Goal: Use online tool/utility: Utilize a website feature to perform a specific function

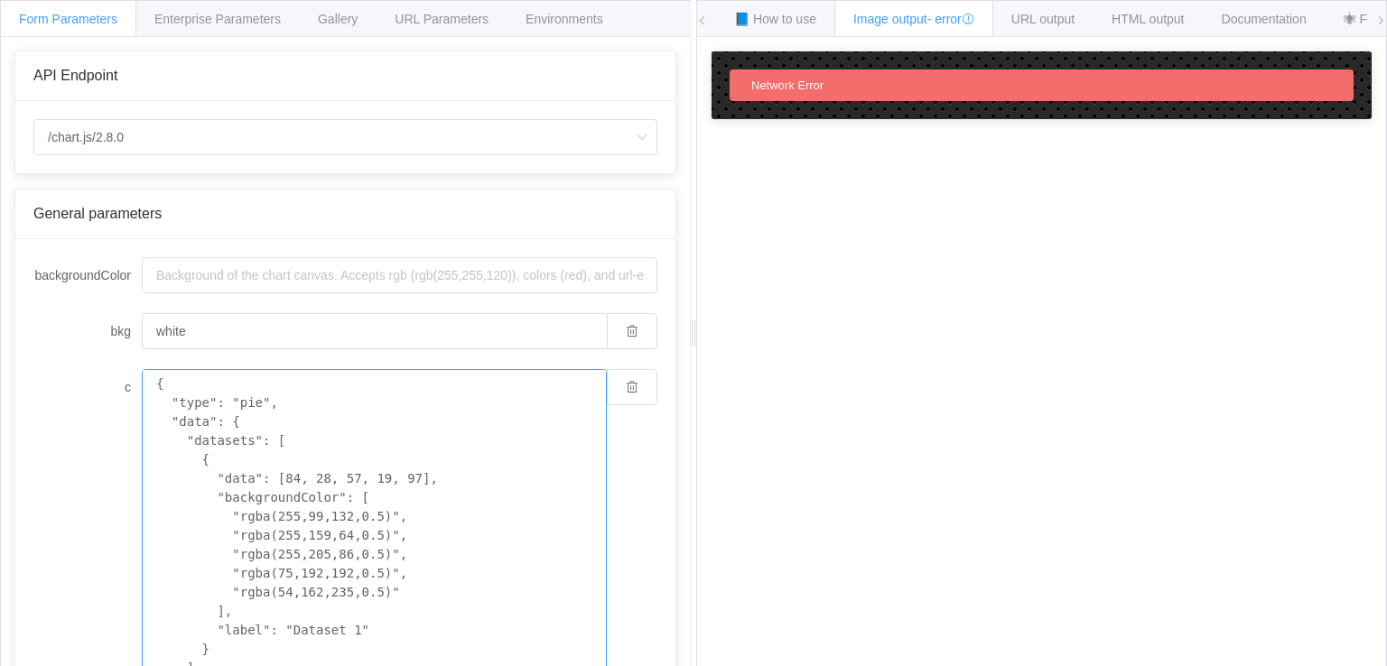
click at [377, 544] on textarea "{ "type": "pie", "data": { "datasets": [ { "data": [84, 28, 57, 19, 97], "backg…" at bounding box center [374, 554] width 465 height 371
paste textarea "<!DOCTYPE html> <html lang="en"> <head> <meta charset="UTF-8"> <meta name="view…"
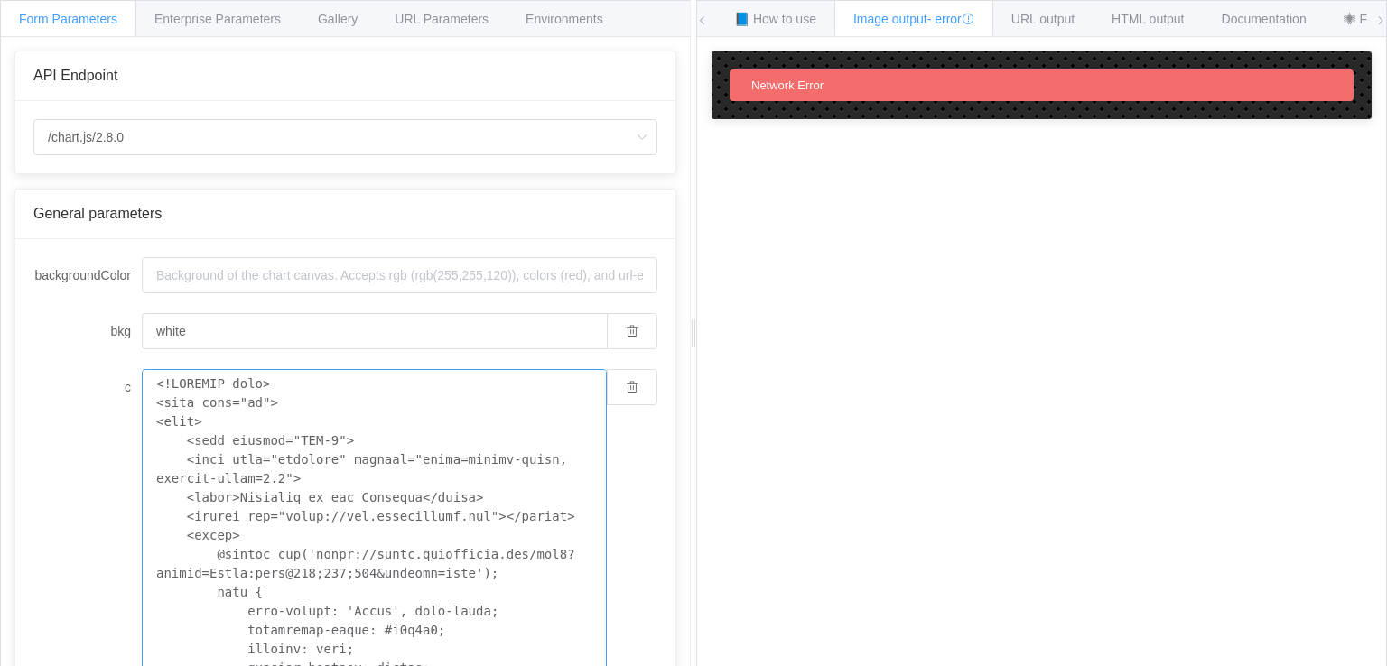
scroll to position [27, 0]
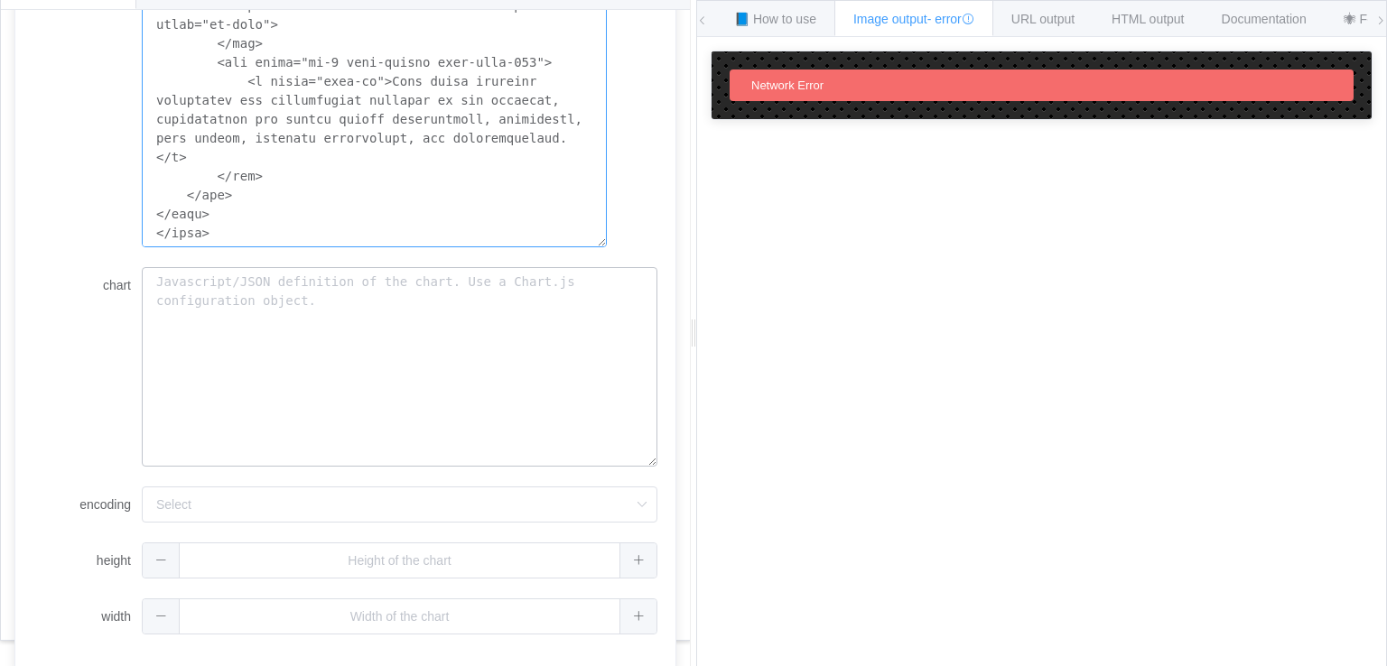
scroll to position [484, 0]
type textarea "<!DOCTYPE html> <html lang="en"> <head> <meta charset="UTF-8"> <meta name="view…"
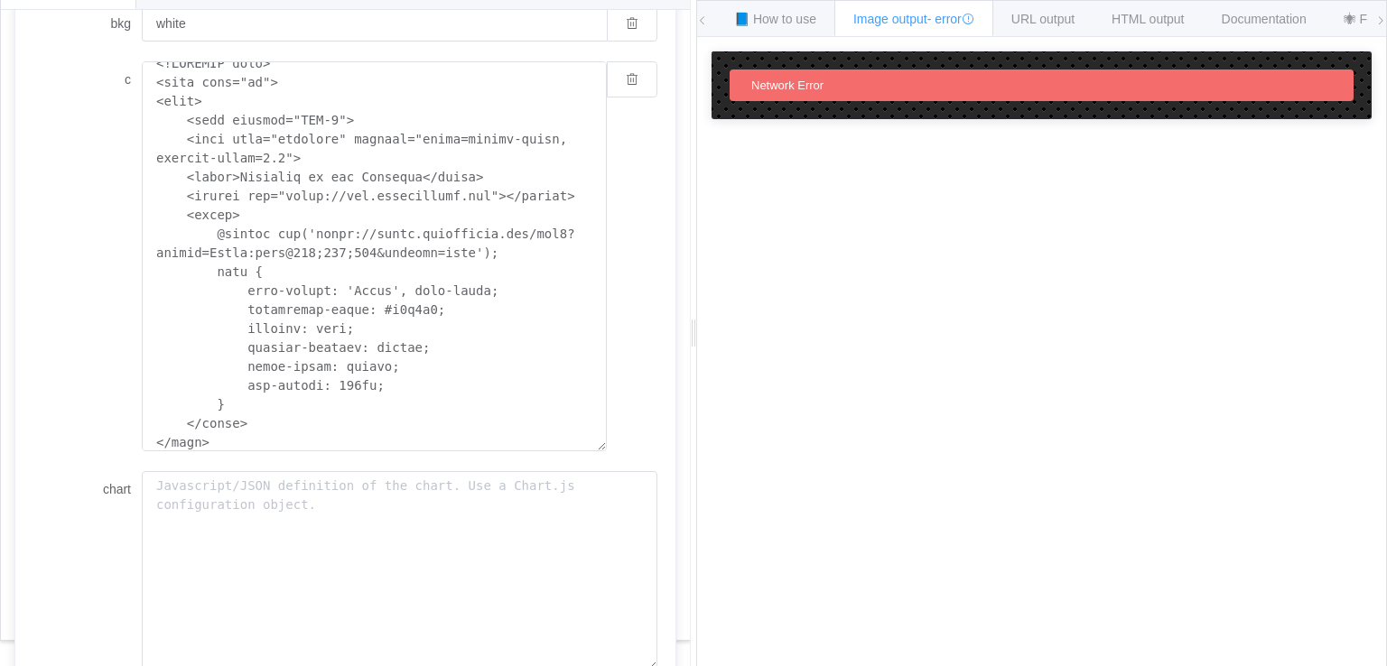
scroll to position [244, 0]
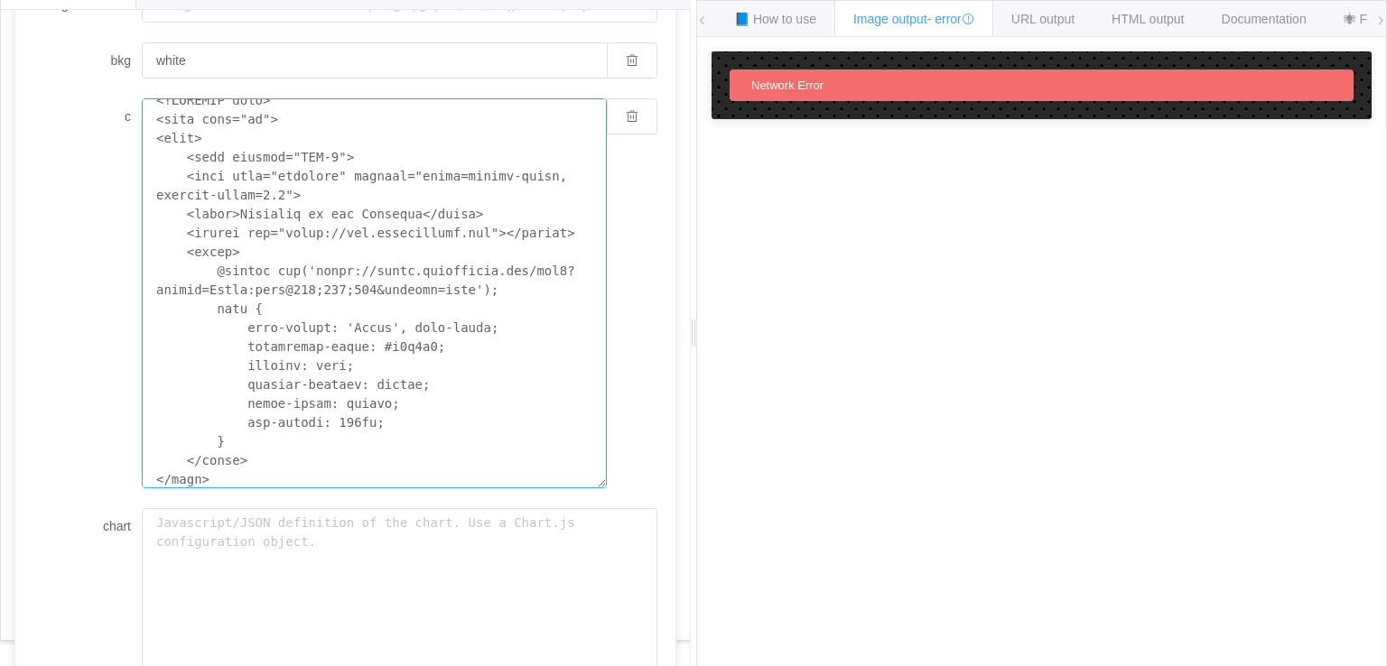
click at [307, 405] on textarea "c" at bounding box center [374, 293] width 465 height 390
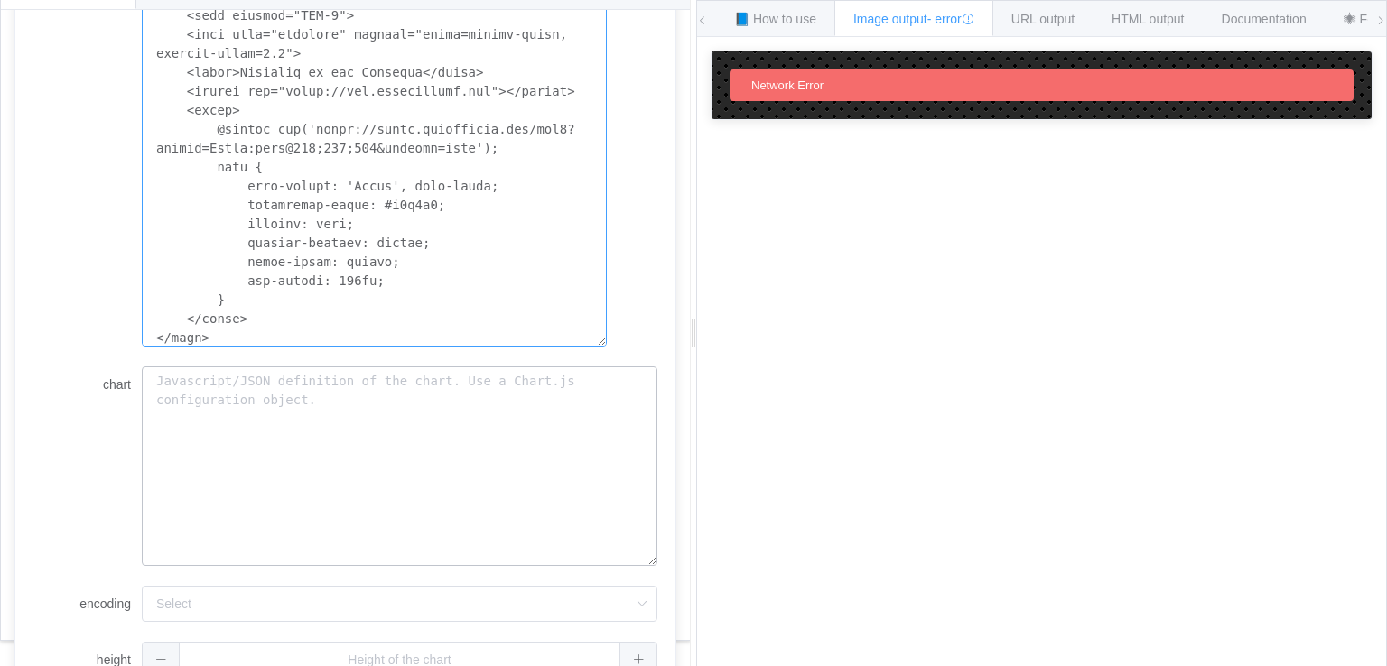
scroll to position [386, 0]
click at [399, 392] on textarea "chart" at bounding box center [400, 466] width 516 height 200
paste textarea "{ "type": "horizontalBar", "data": { "labels": ["Transparency & Trust", "Effici…"
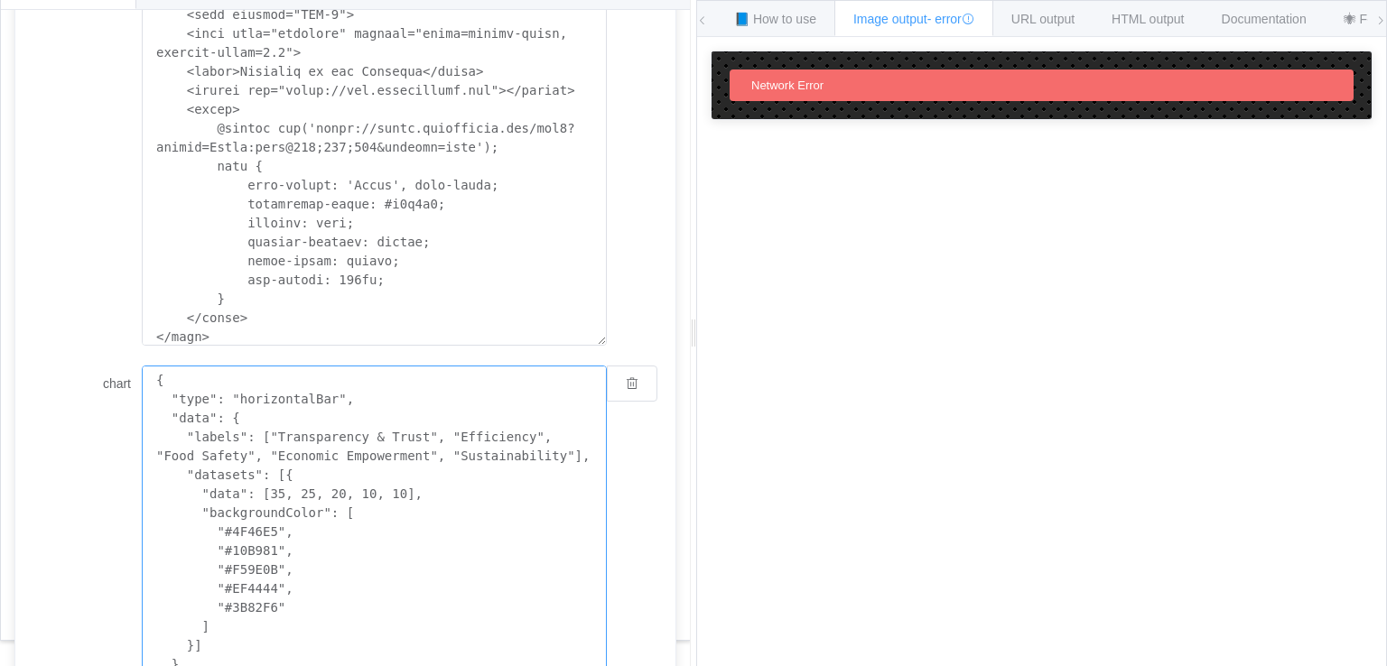
scroll to position [473, 0]
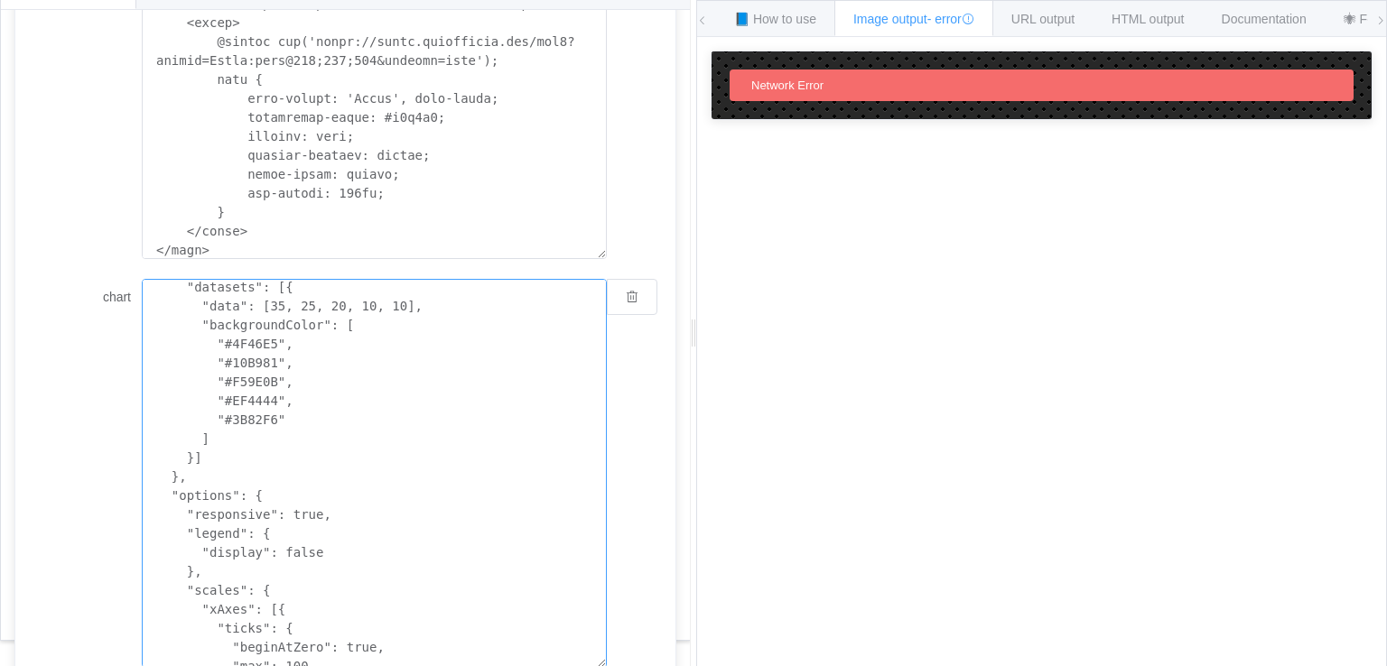
scroll to position [101, 0]
type textarea "{ "type": "horizontalBar", "data": { "labels": ["Transparency & Trust", "Effici…"
click at [385, 209] on textarea "c" at bounding box center [374, 64] width 465 height 390
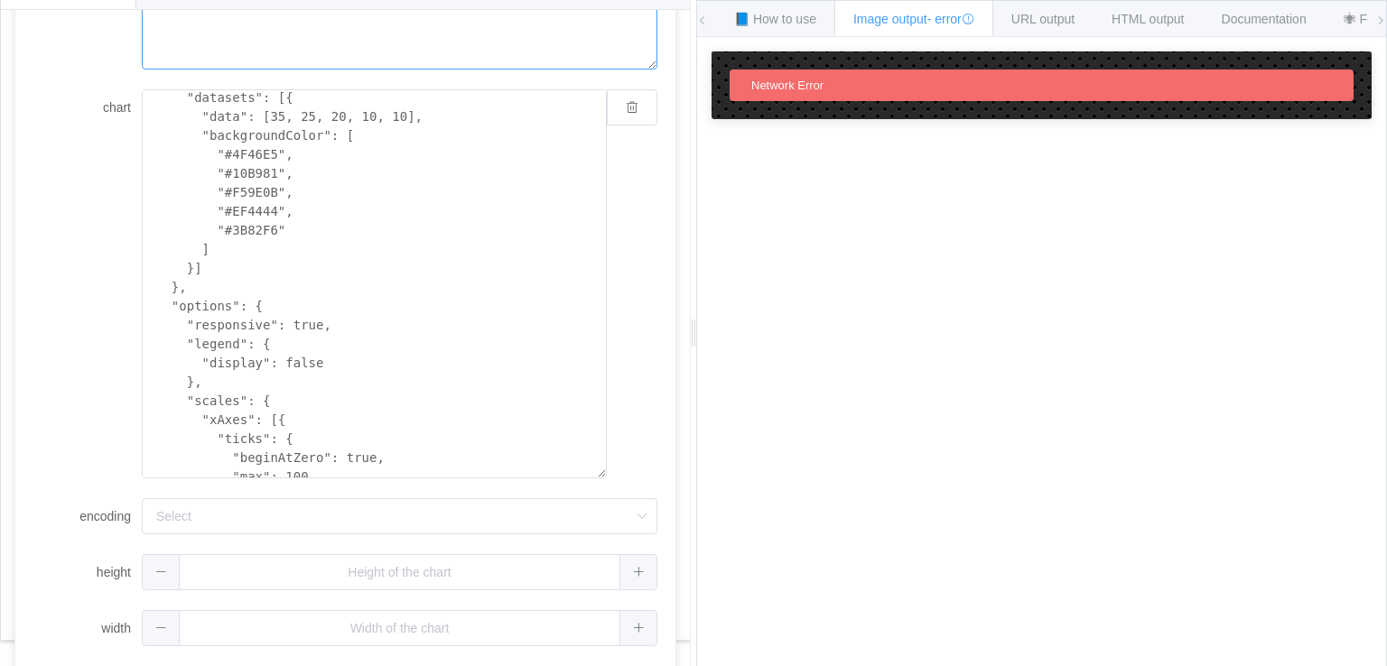
scroll to position [339, 0]
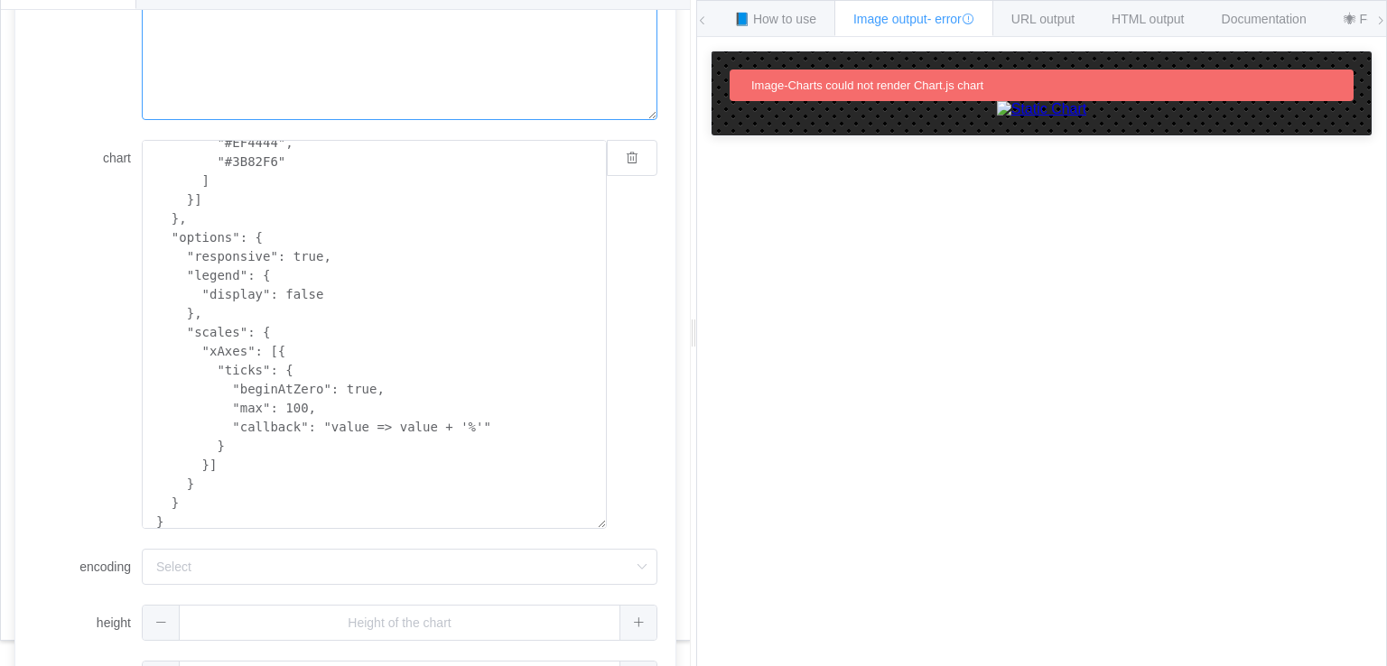
scroll to position [228, 0]
click at [386, 550] on input "encoding" at bounding box center [400, 567] width 516 height 36
click at [386, 569] on input "encoding" at bounding box center [400, 567] width 516 height 36
click at [272, 479] on li "url" at bounding box center [400, 485] width 515 height 31
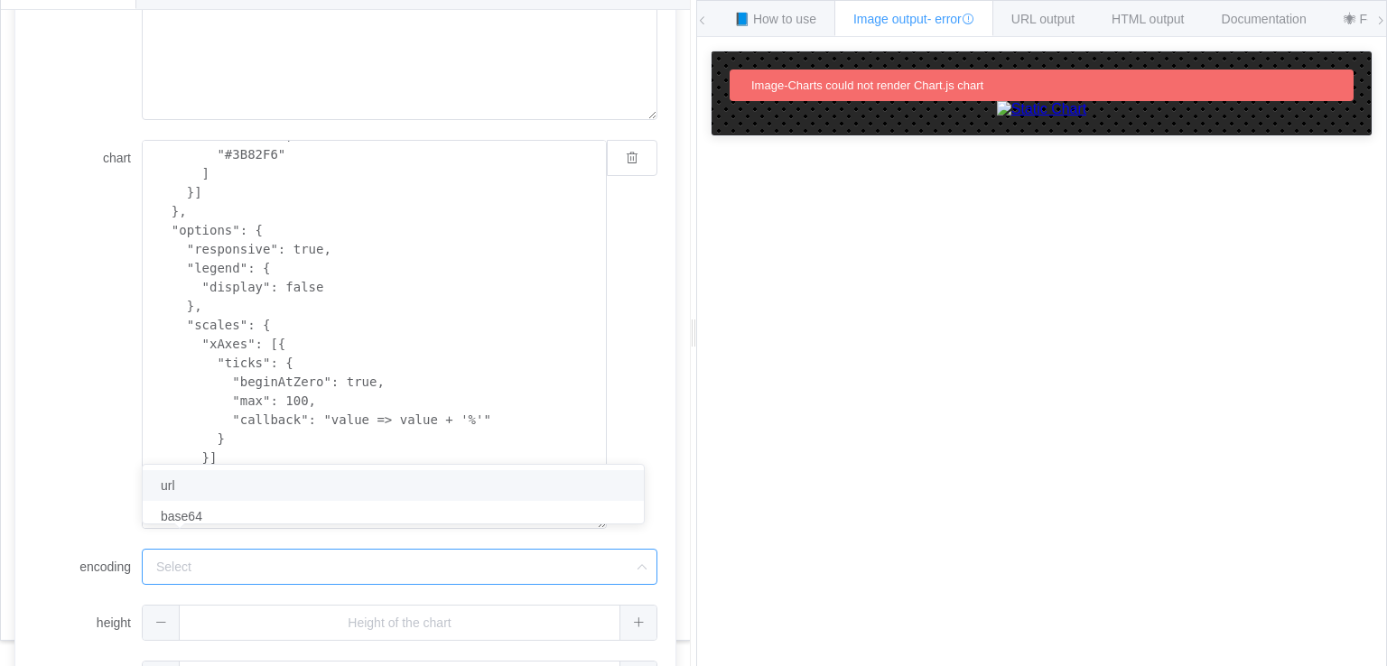
type input "url"
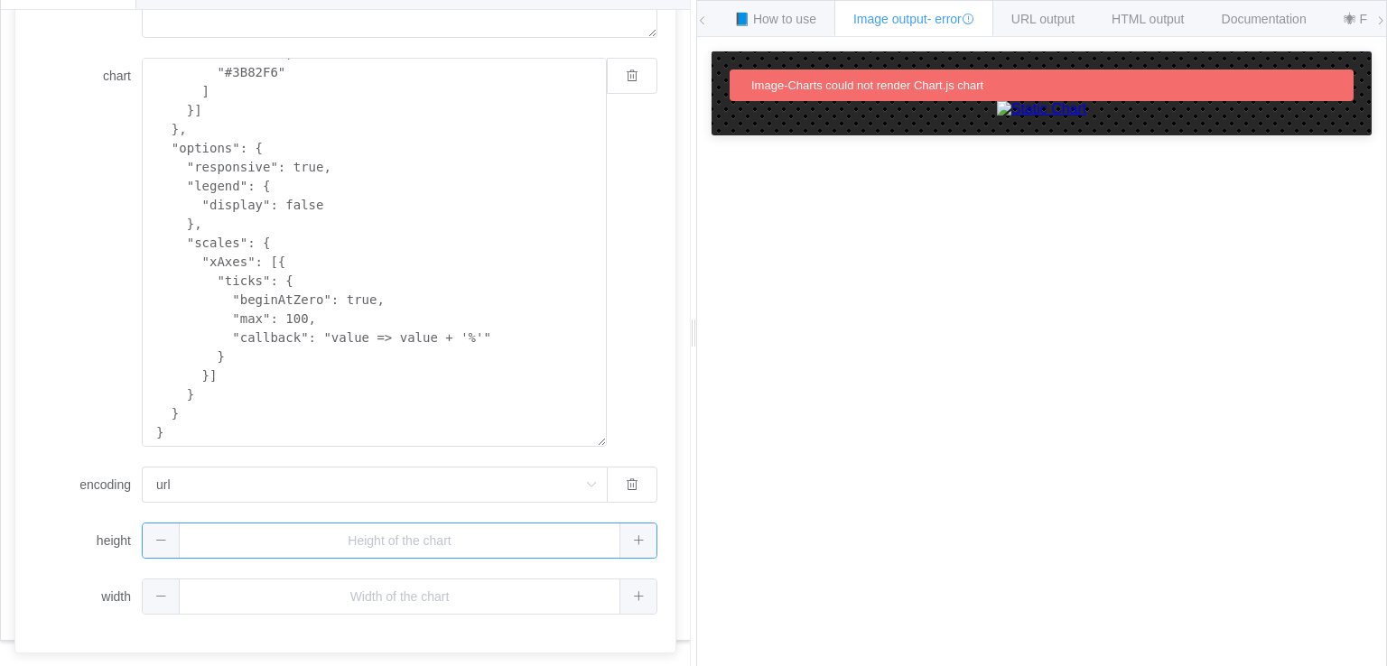
click at [197, 556] on input "text" at bounding box center [400, 541] width 516 height 36
type input "500"
click at [338, 604] on input "text" at bounding box center [400, 597] width 516 height 36
type input "600"
drag, startPoint x: 831, startPoint y: 463, endPoint x: 730, endPoint y: 463, distance: 100.2
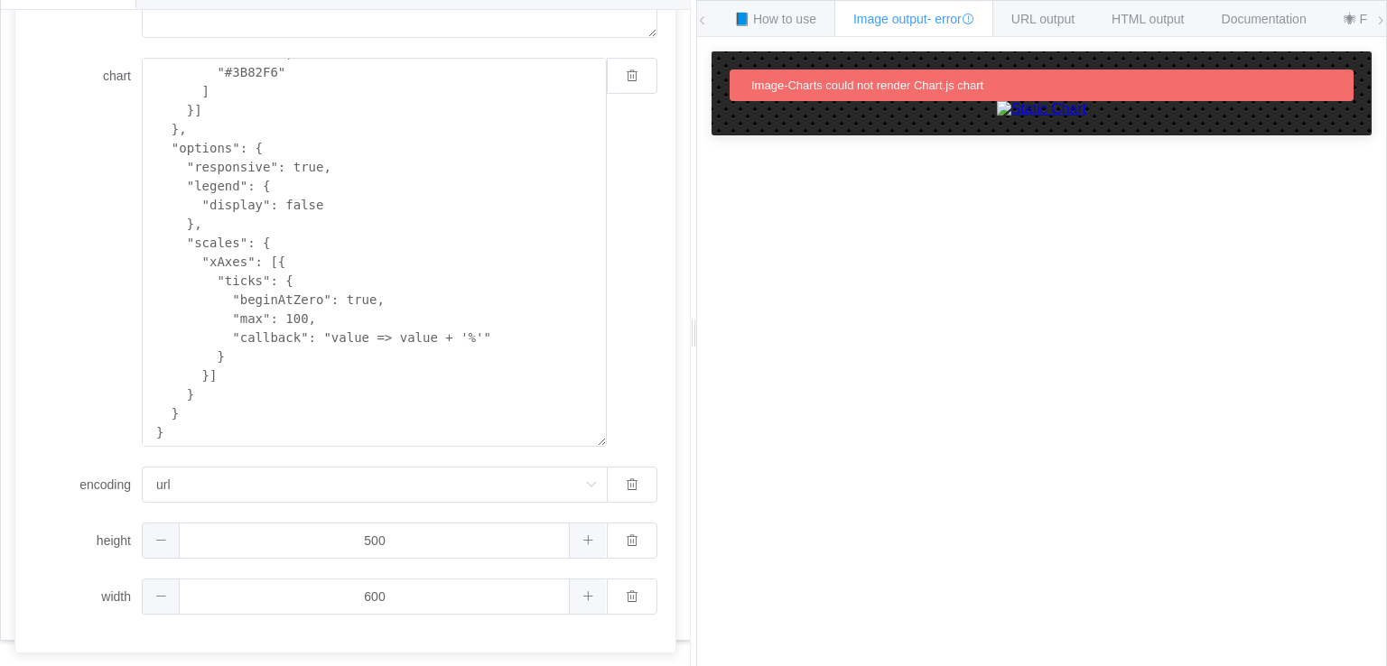
click at [997, 117] on img at bounding box center [1042, 109] width 90 height 16
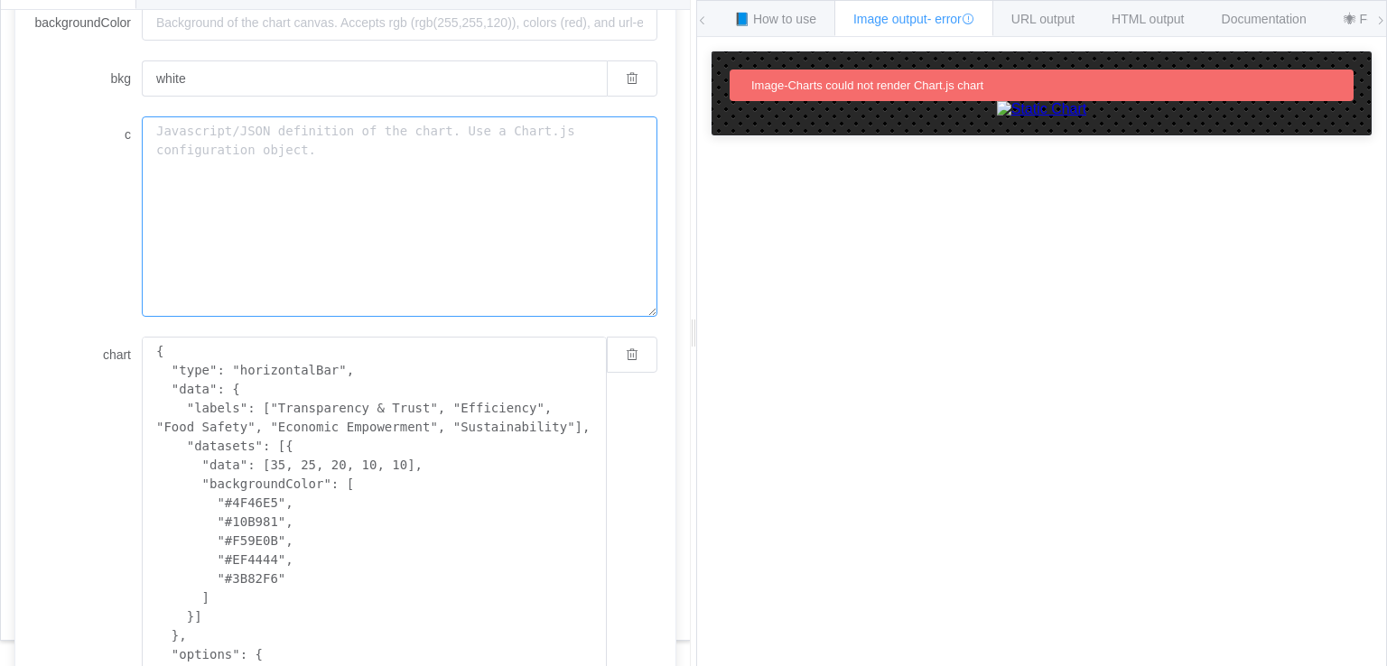
click at [616, 145] on textarea "c" at bounding box center [400, 216] width 516 height 200
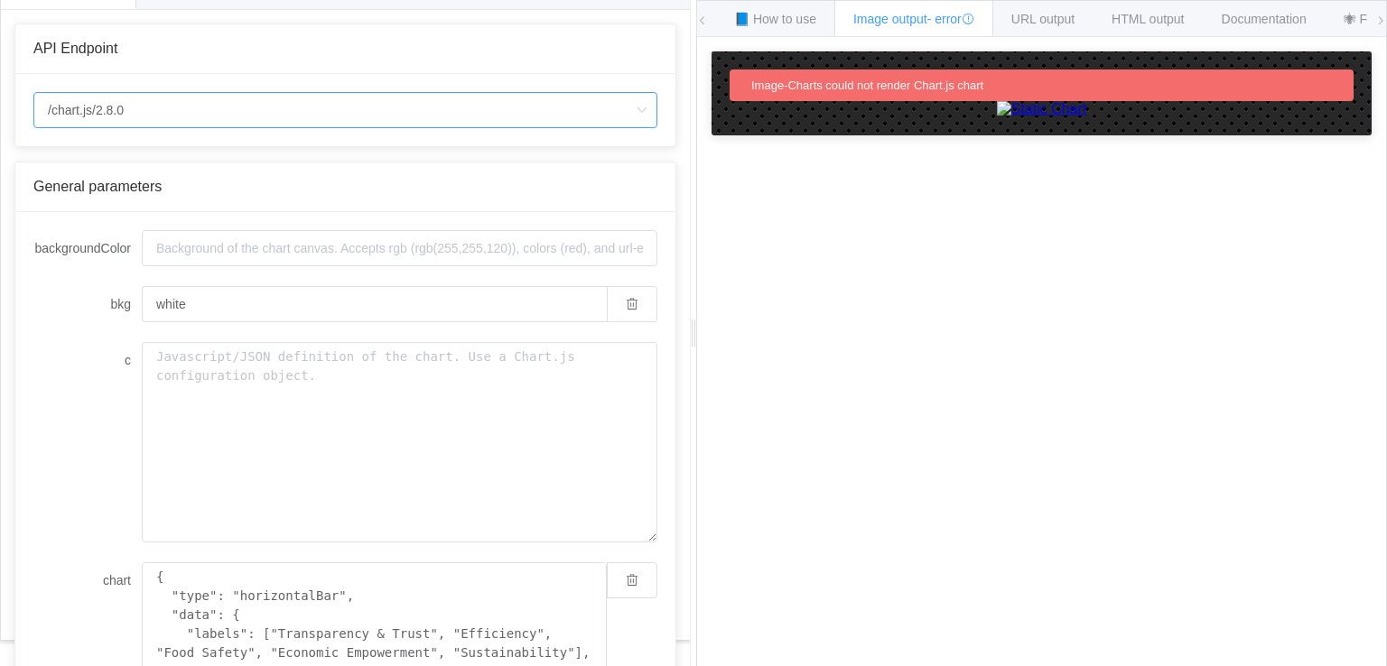
click at [334, 109] on input "/chart.js/2.8.0" at bounding box center [345, 110] width 624 height 36
click at [301, 153] on li "/chart" at bounding box center [345, 159] width 623 height 31
type input "/chart"
type input "20"
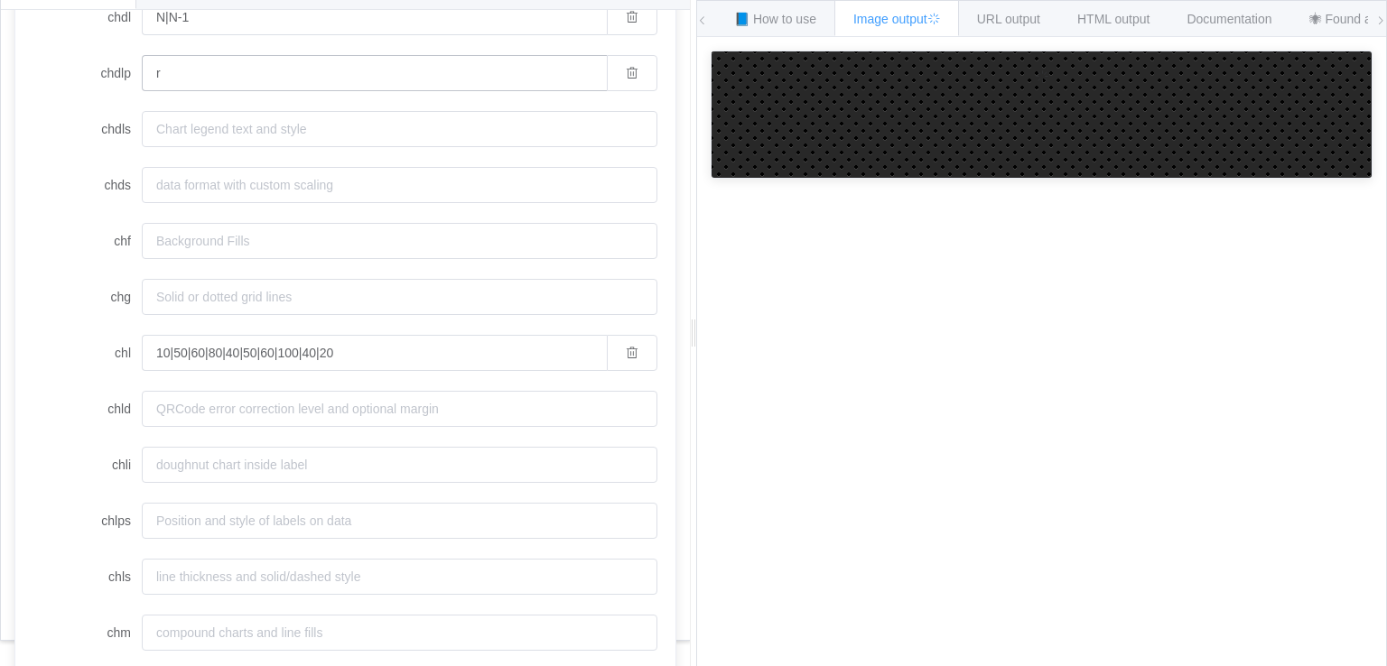
scroll to position [605, 0]
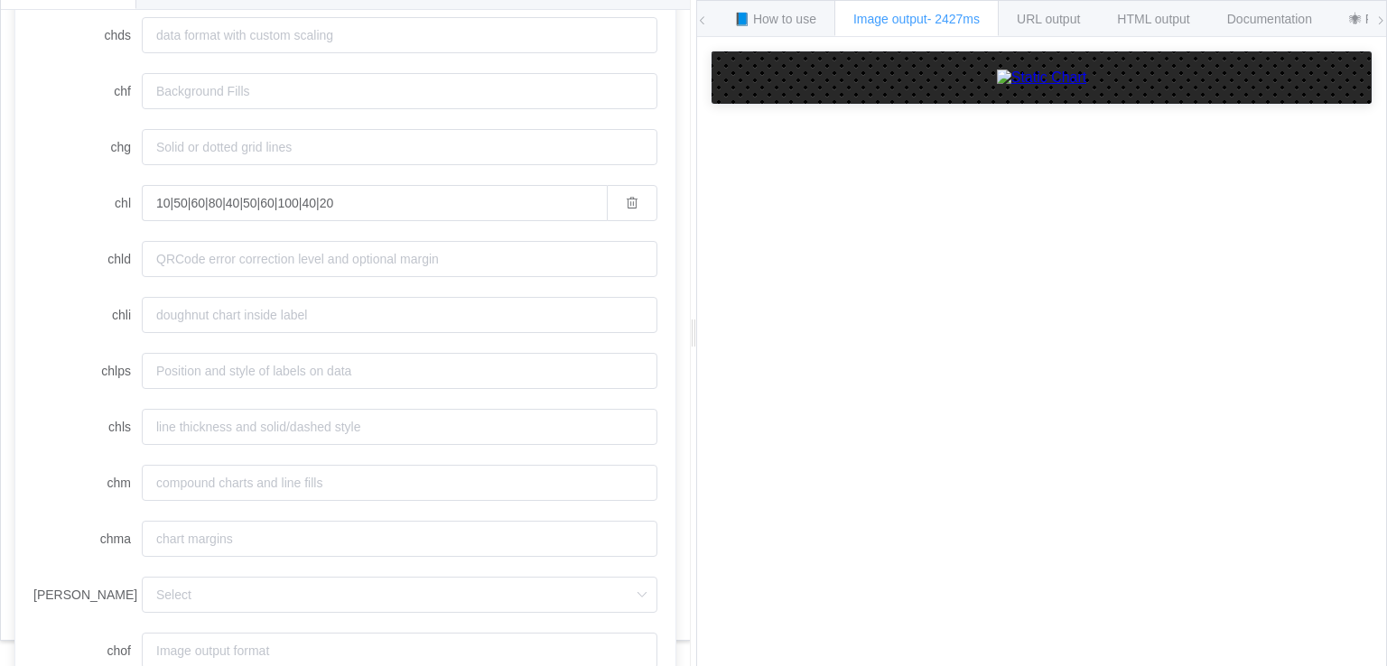
drag, startPoint x: 906, startPoint y: 142, endPoint x: 915, endPoint y: 218, distance: 76.3
click at [915, 218] on div "How to maximize Image Charts in 3 steps Read the step-by-[PERSON_NAME] to the I…" at bounding box center [1041, 365] width 689 height 657
click at [892, 590] on div "How to maximize Image Charts in 3 steps Read the step-by-[PERSON_NAME] to the I…" at bounding box center [1041, 365] width 689 height 657
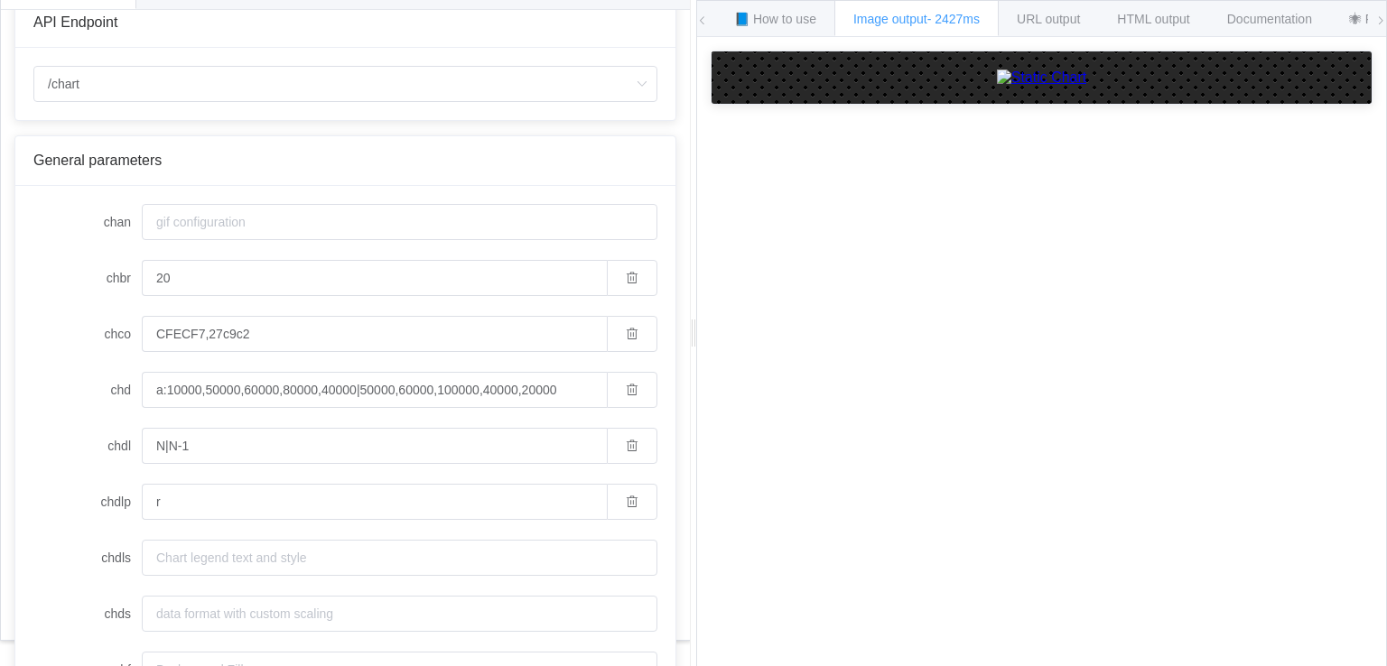
scroll to position [0, 0]
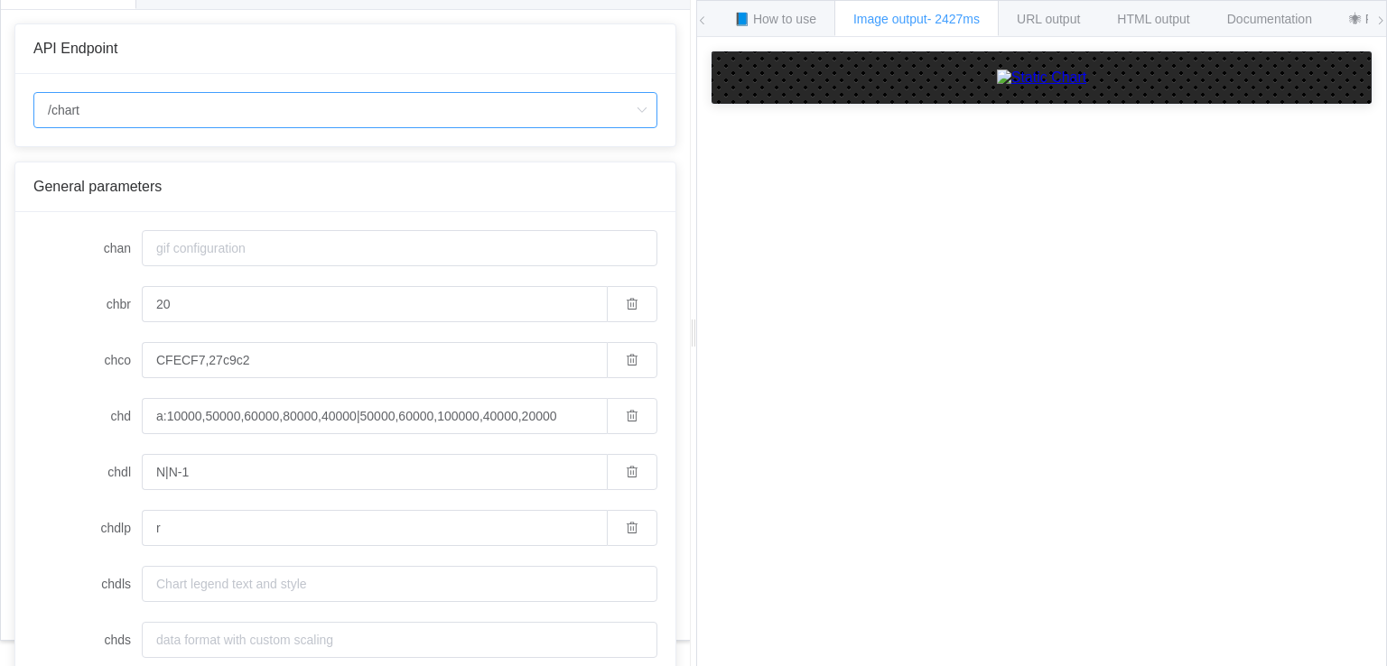
click at [281, 120] on input "/chart" at bounding box center [345, 110] width 624 height 36
click at [243, 182] on li "/chart.js/2.8.0" at bounding box center [345, 190] width 623 height 31
type input "/chart.js/2.8.0"
type input "white"
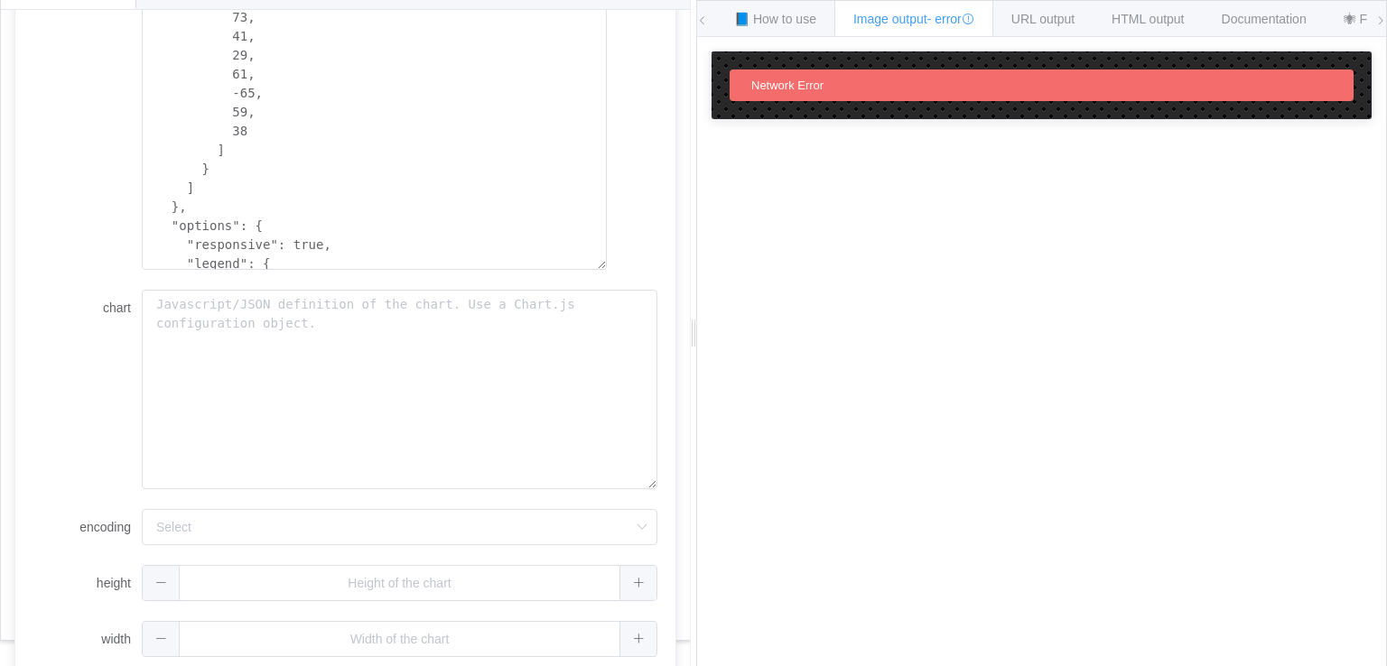
scroll to position [505, 0]
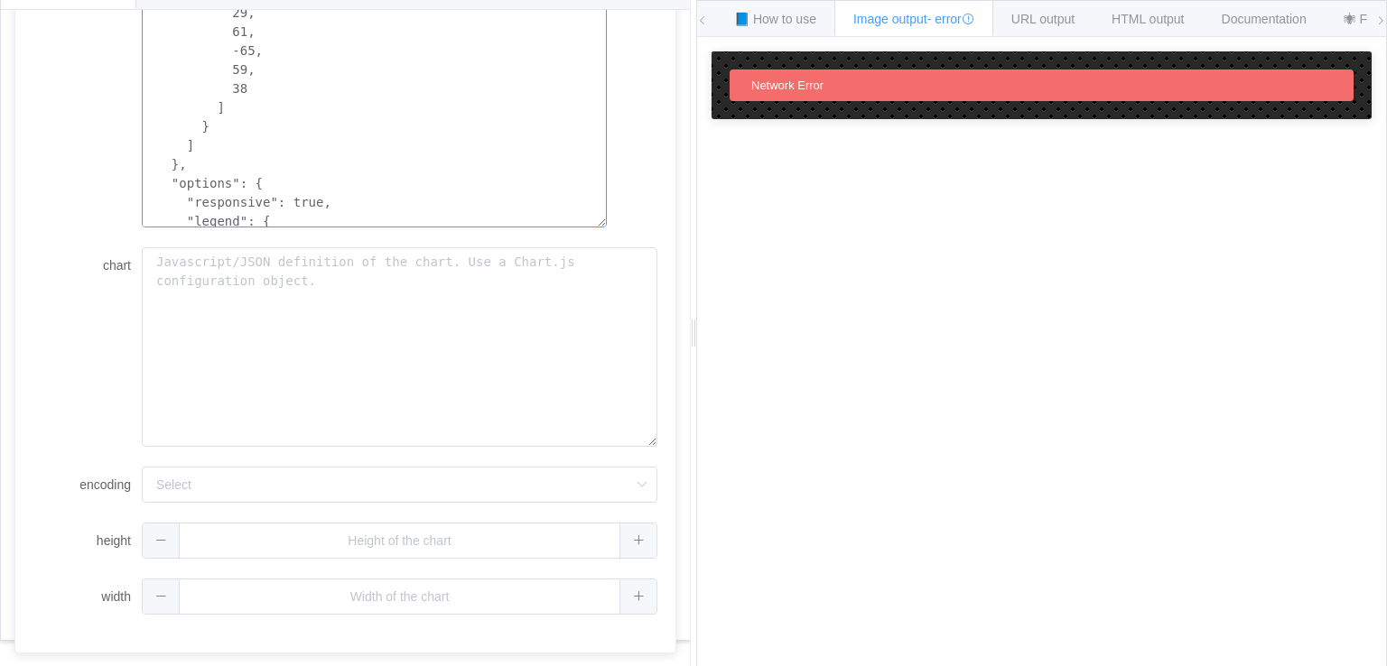
click at [317, 135] on textarea "{ "type": "bar", "data": { "labels": [ "January", "February", "March", "April",…" at bounding box center [374, 32] width 465 height 390
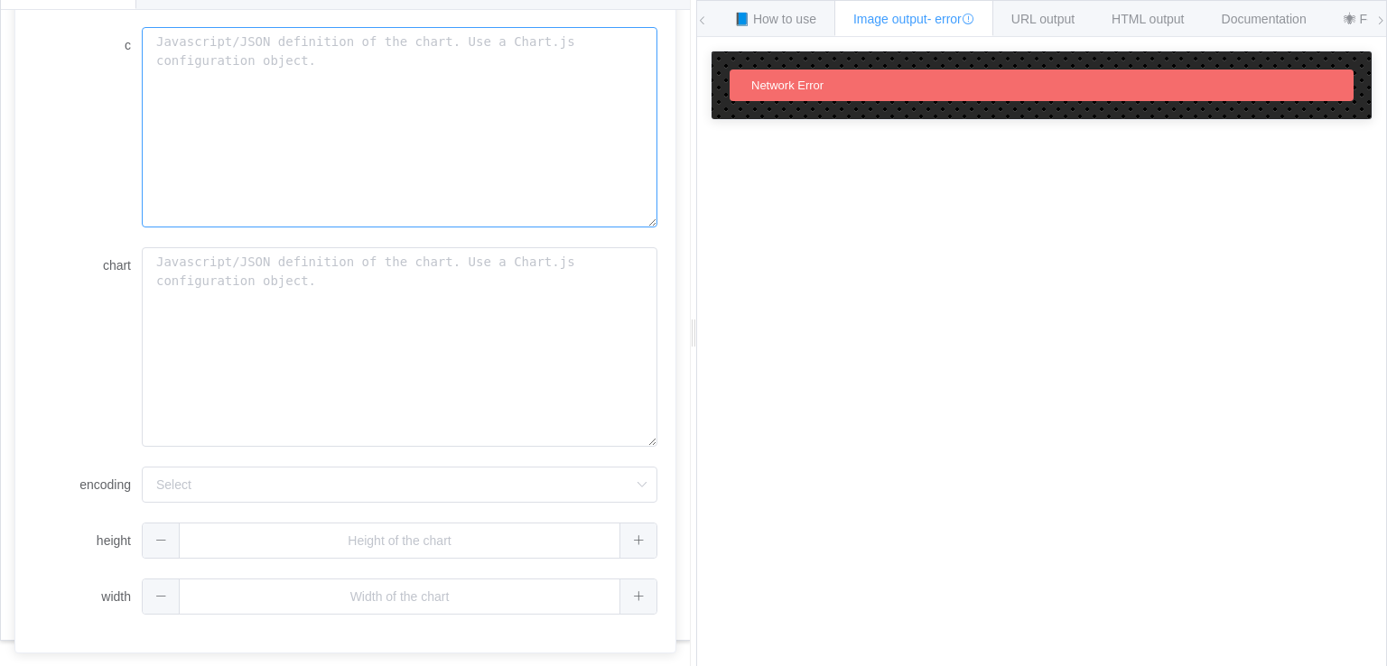
scroll to position [0, 0]
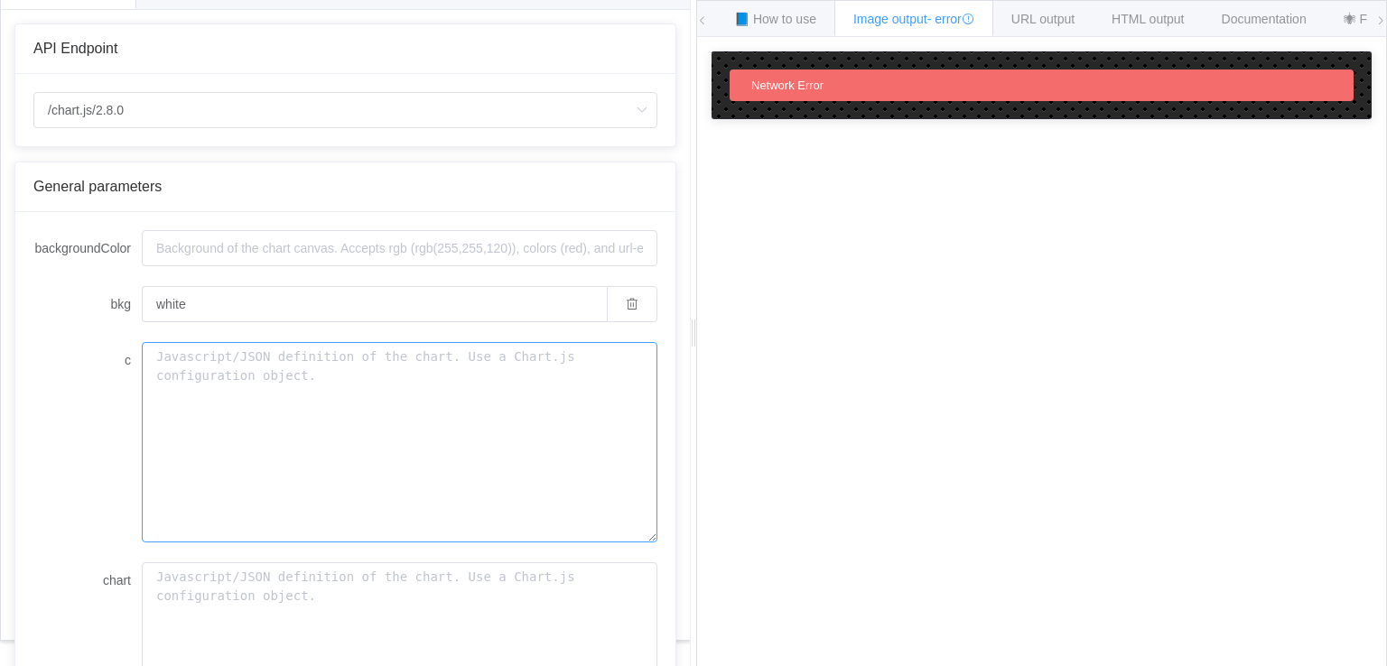
click at [252, 398] on textarea "c" at bounding box center [400, 442] width 516 height 200
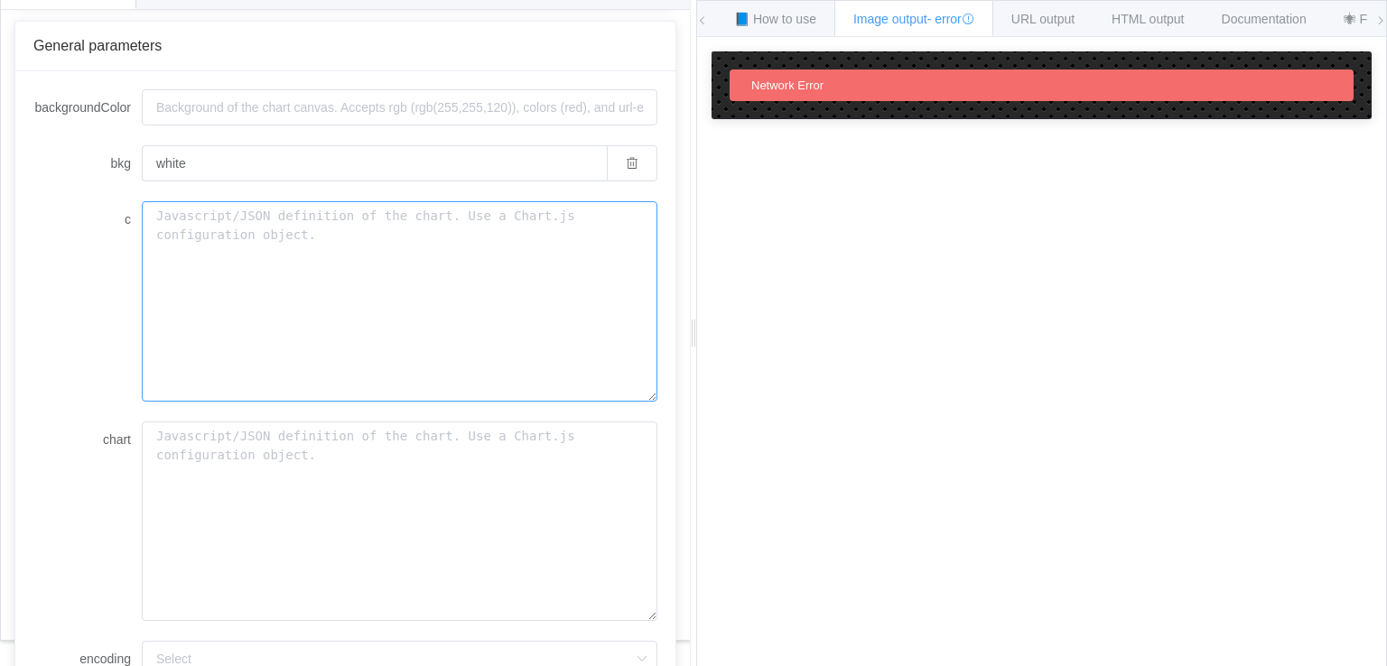
scroll to position [144, 0]
click at [232, 434] on textarea "chart" at bounding box center [400, 519] width 516 height 200
paste textarea "{ "type": "bar", "data": { "labels": [ "January", "February", "March", "April",…"
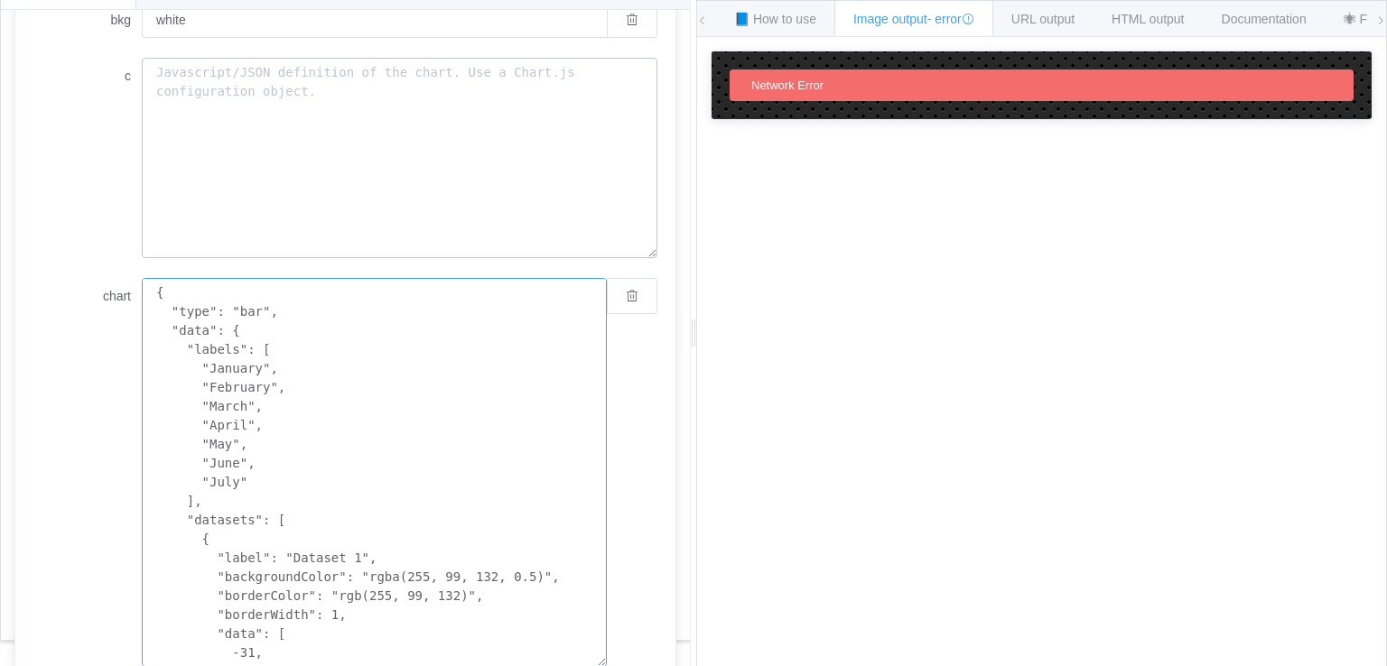
type textarea "{ "type": "bar", "data": { "labels": [ "January", "February", "March", "April",…"
click at [318, 115] on textarea "c" at bounding box center [400, 158] width 516 height 200
click at [354, 152] on textarea "c" at bounding box center [400, 158] width 516 height 200
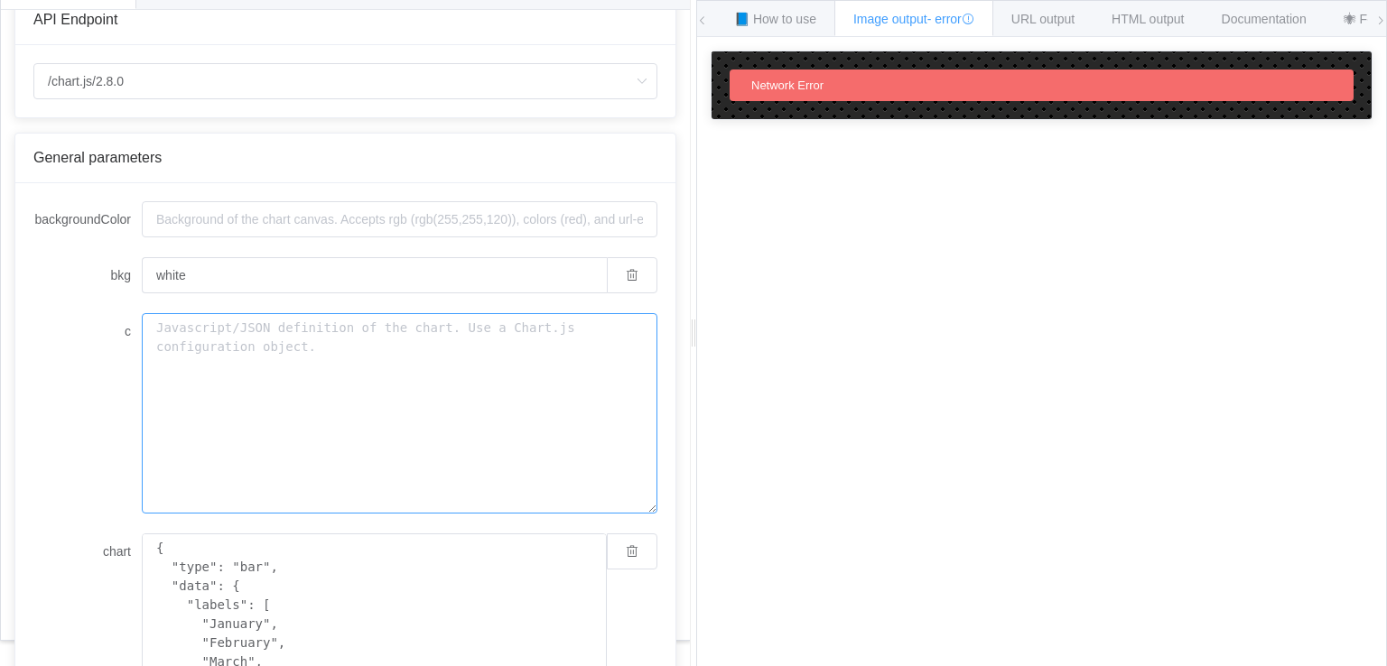
scroll to position [29, 0]
drag, startPoint x: 148, startPoint y: 322, endPoint x: 365, endPoint y: 373, distance: 222.5
click at [365, 373] on textarea "c" at bounding box center [400, 413] width 516 height 200
